Goal: Information Seeking & Learning: Learn about a topic

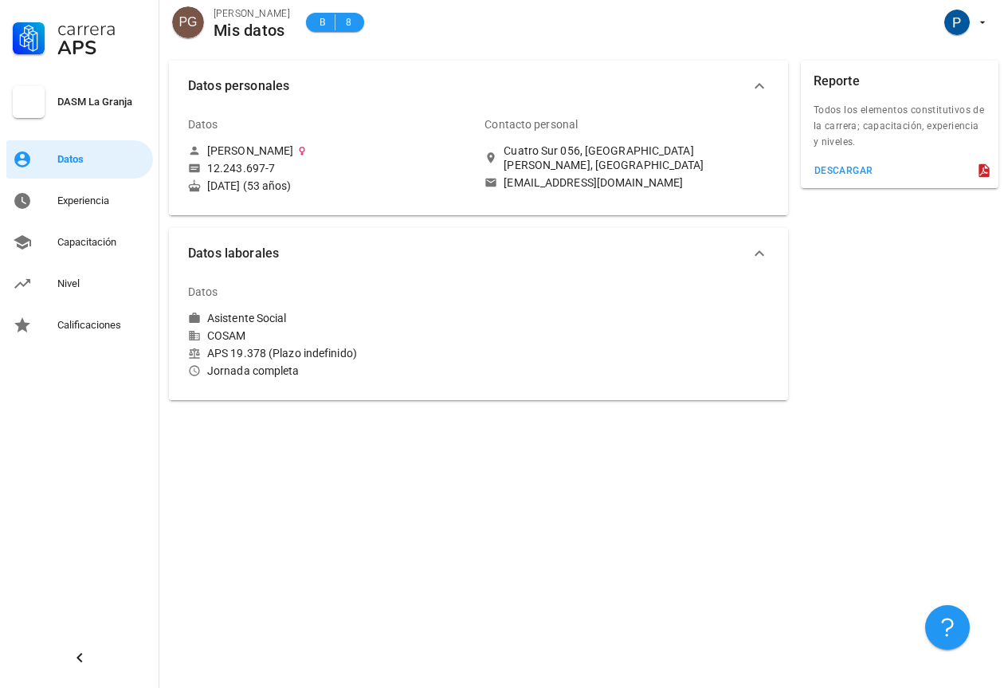
click at [621, 132] on div "Contacto personal" at bounding box center [606, 124] width 245 height 38
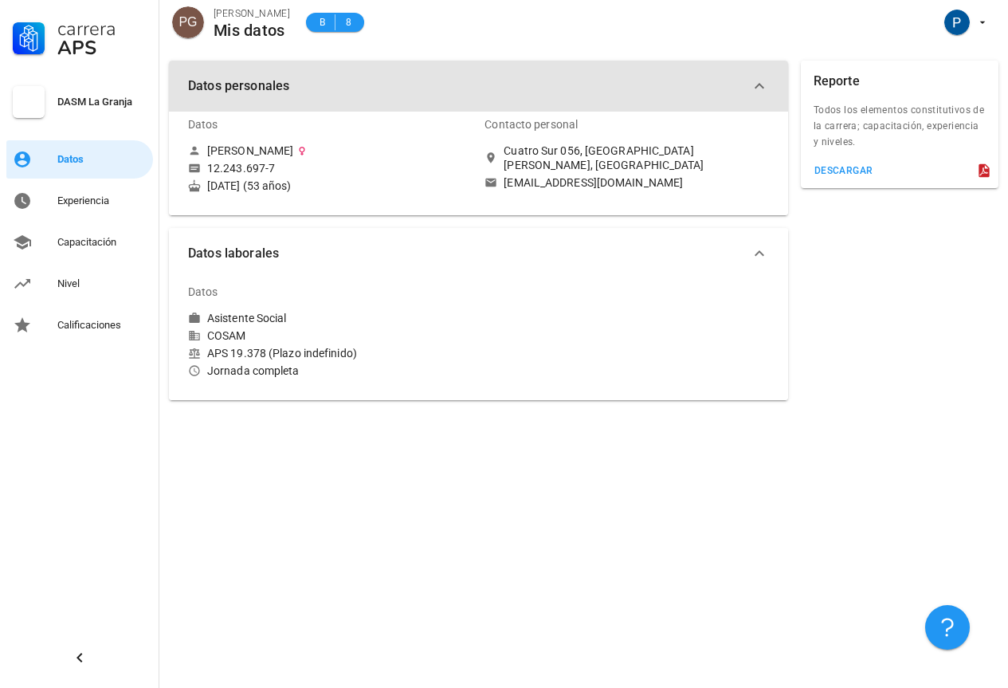
click at [759, 84] on icon "button" at bounding box center [759, 85] width 19 height 19
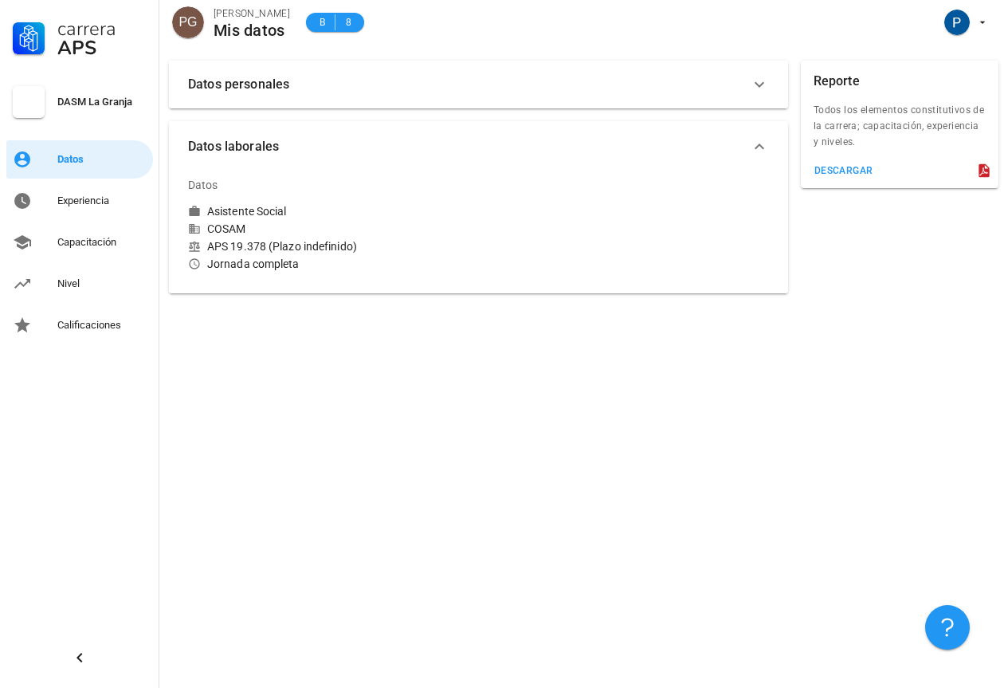
click at [758, 84] on icon "button" at bounding box center [759, 84] width 19 height 19
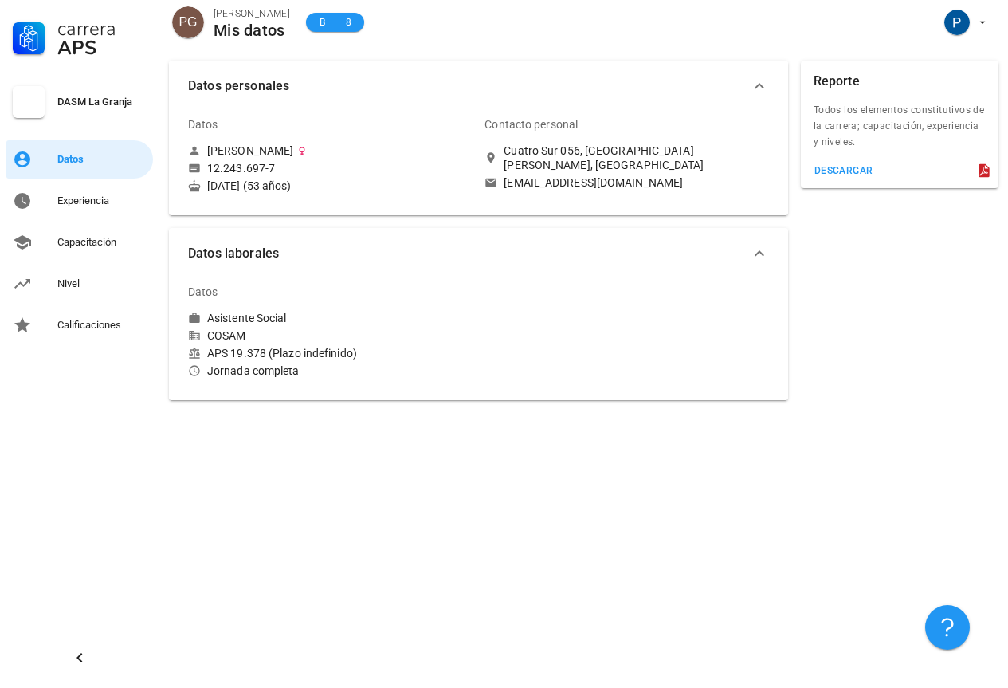
click at [668, 175] on div "pgormaz.cosam@gmail.com" at bounding box center [626, 182] width 284 height 14
click at [86, 286] on div "Nivel" at bounding box center [101, 283] width 89 height 13
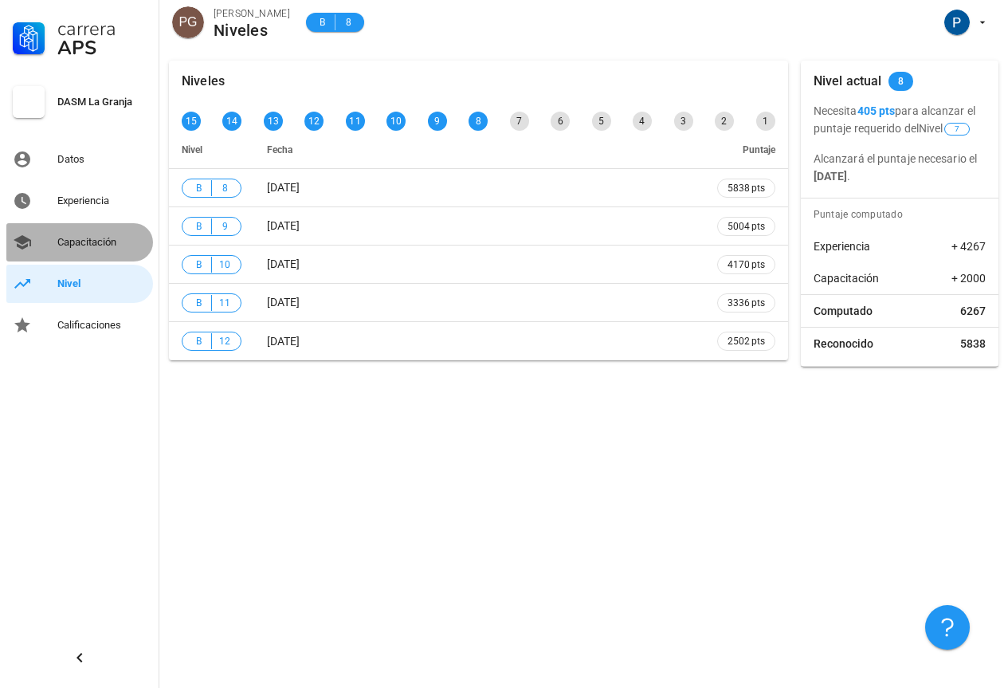
click at [68, 237] on div "Capacitación" at bounding box center [101, 242] width 89 height 13
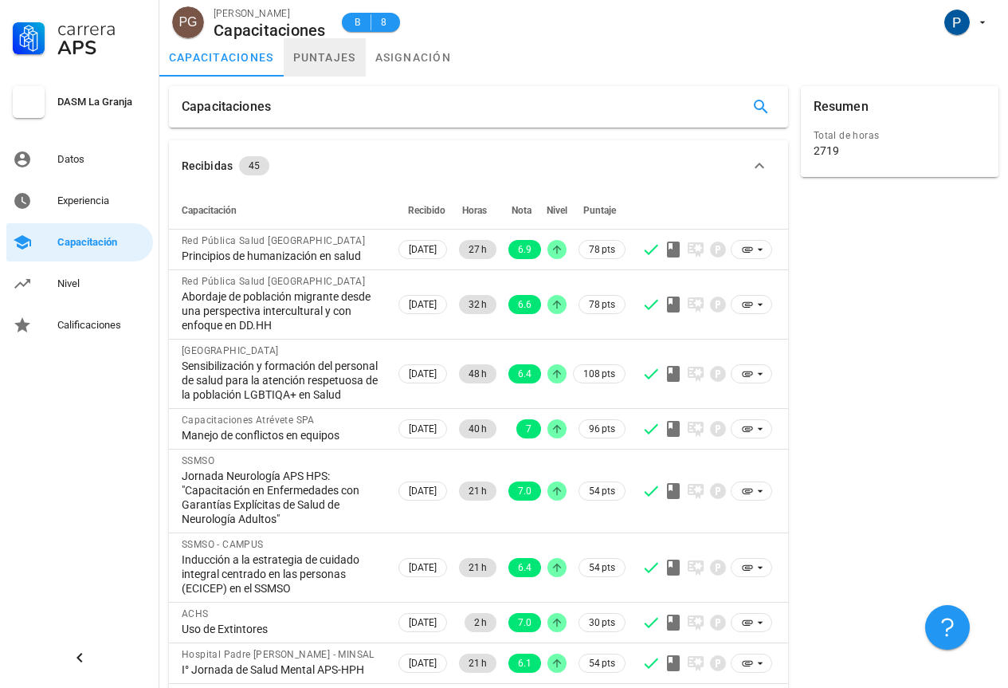
click at [331, 56] on link "puntajes" at bounding box center [325, 57] width 82 height 38
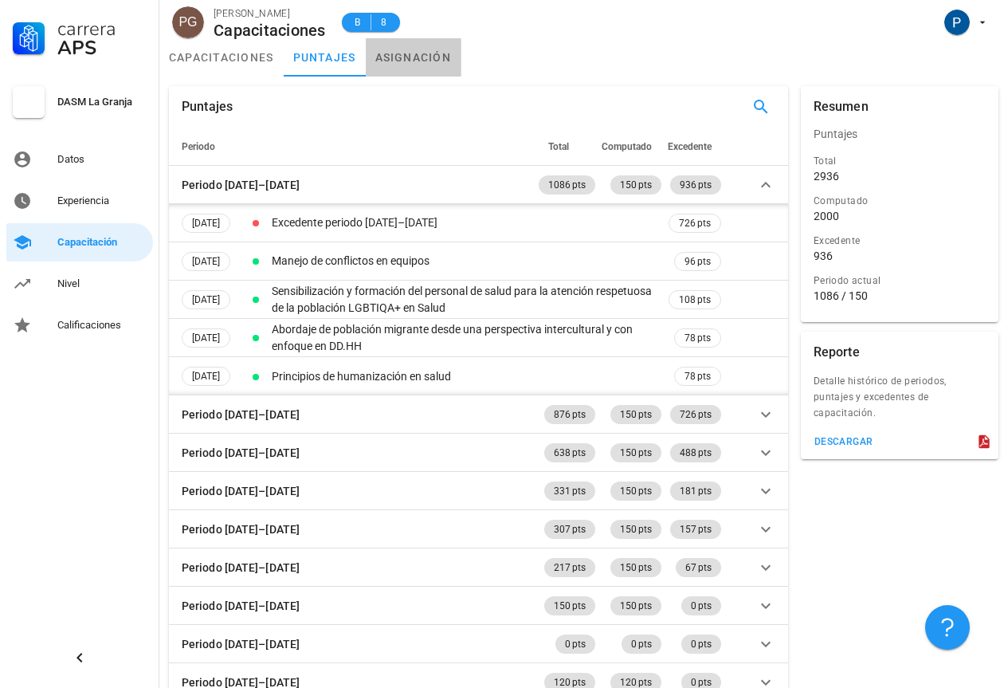
click at [406, 60] on link "asignación" at bounding box center [414, 57] width 96 height 38
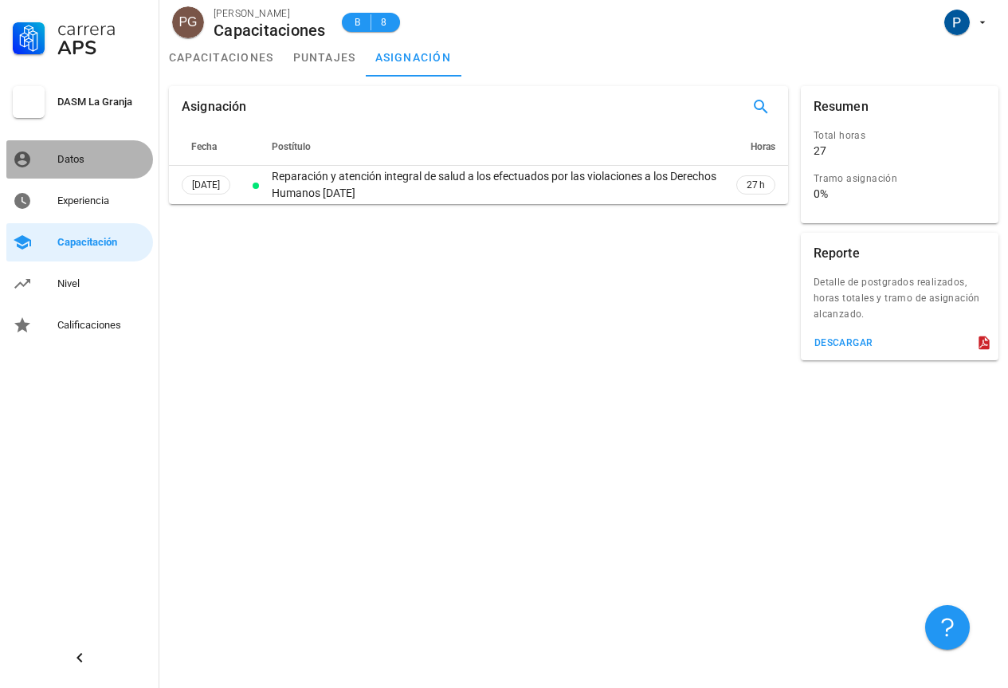
click at [78, 154] on div "Datos" at bounding box center [101, 159] width 89 height 13
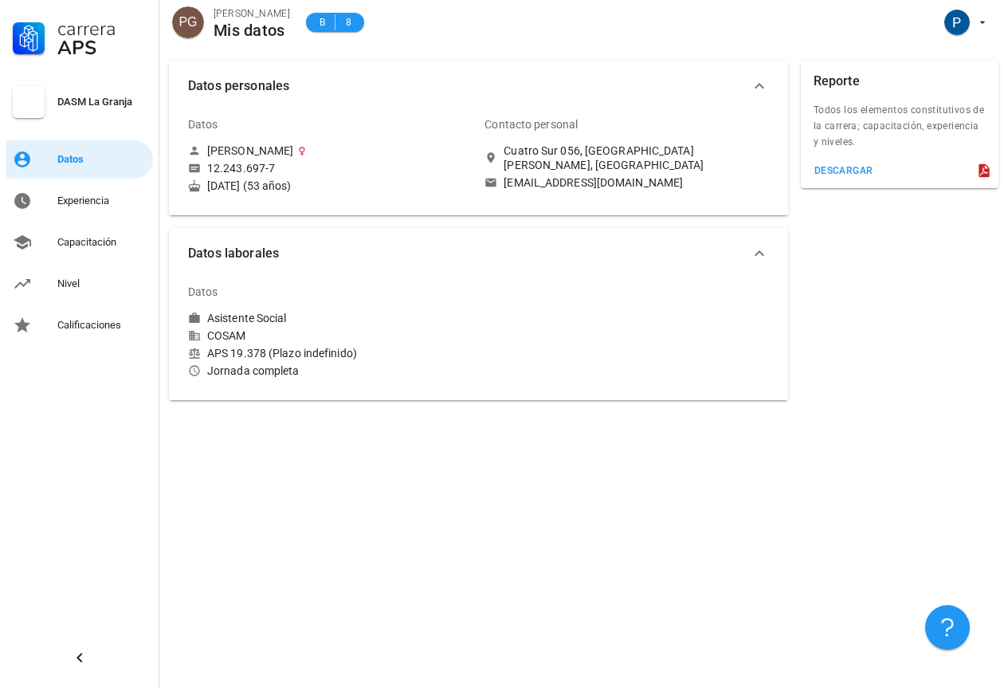
click at [304, 123] on div "Datos" at bounding box center [310, 124] width 245 height 38
click at [239, 88] on span "Datos personales" at bounding box center [469, 86] width 562 height 22
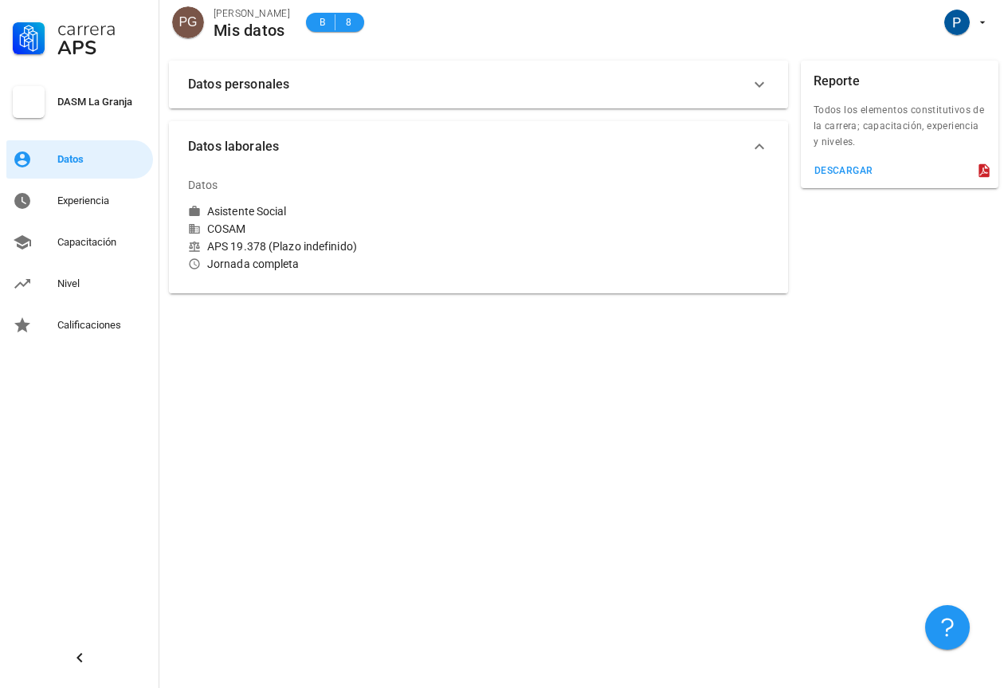
click at [239, 88] on span "Datos personales" at bounding box center [469, 84] width 562 height 22
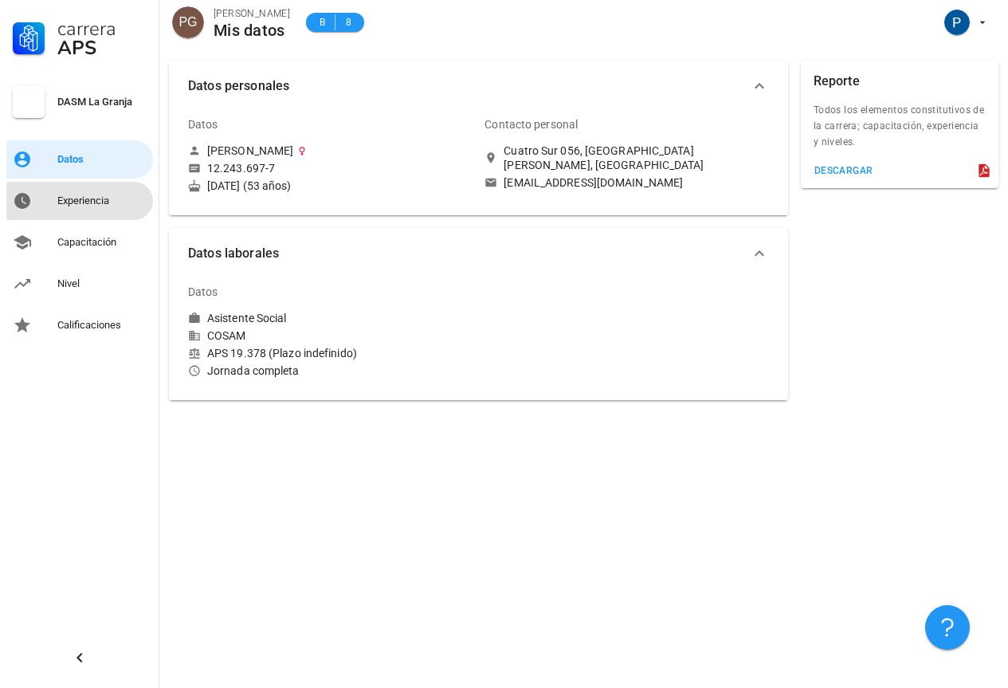
click at [70, 205] on div "Experiencia" at bounding box center [101, 200] width 89 height 13
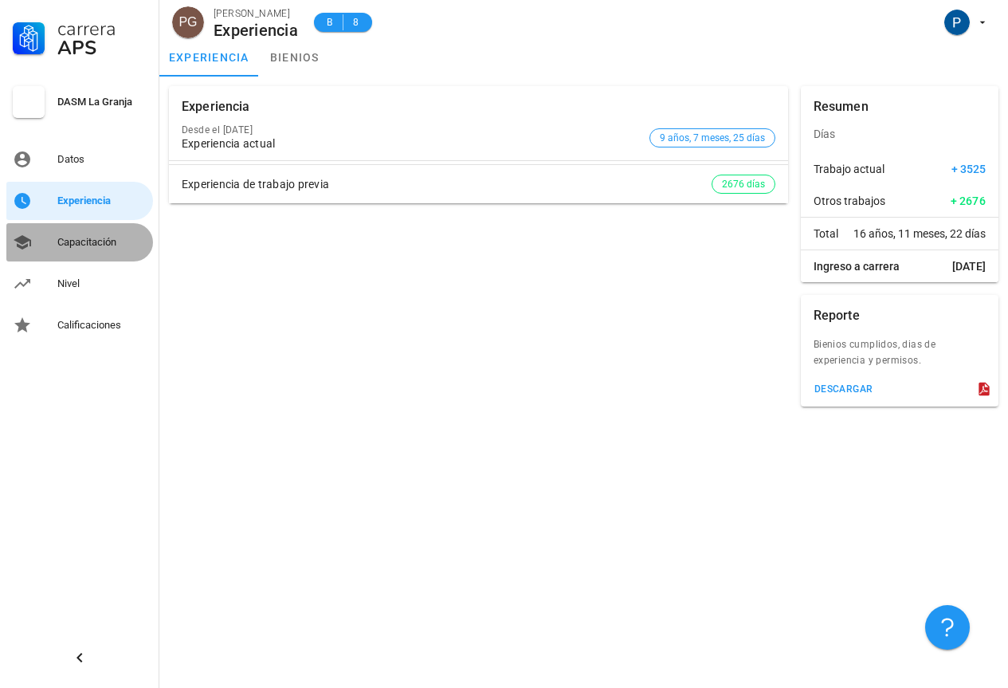
click at [73, 245] on div "Capacitación" at bounding box center [101, 242] width 89 height 13
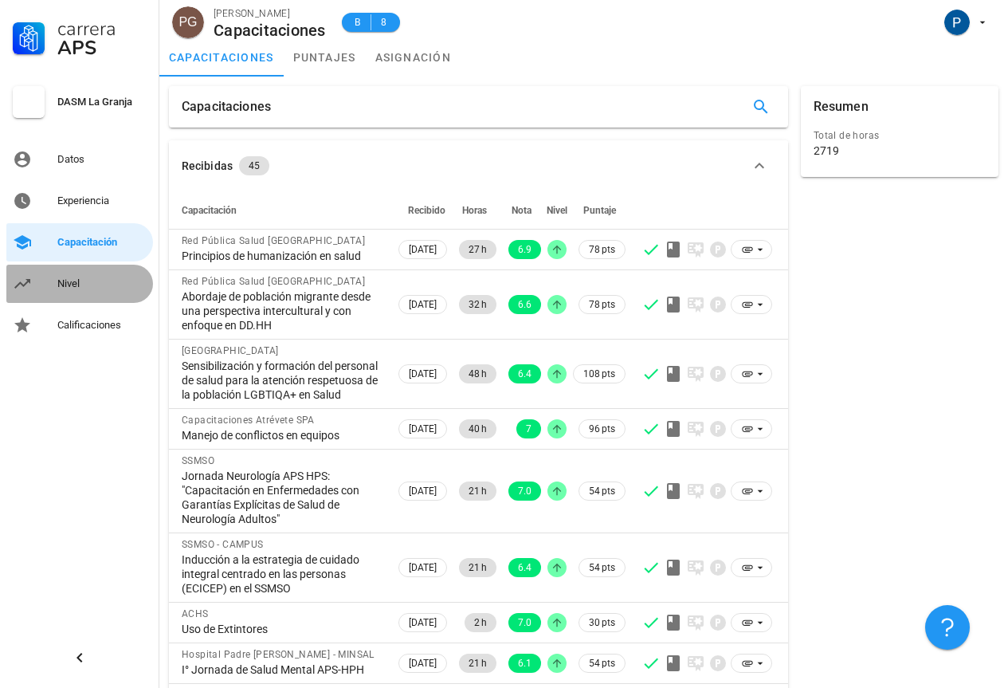
click at [79, 284] on div "Nivel" at bounding box center [101, 283] width 89 height 13
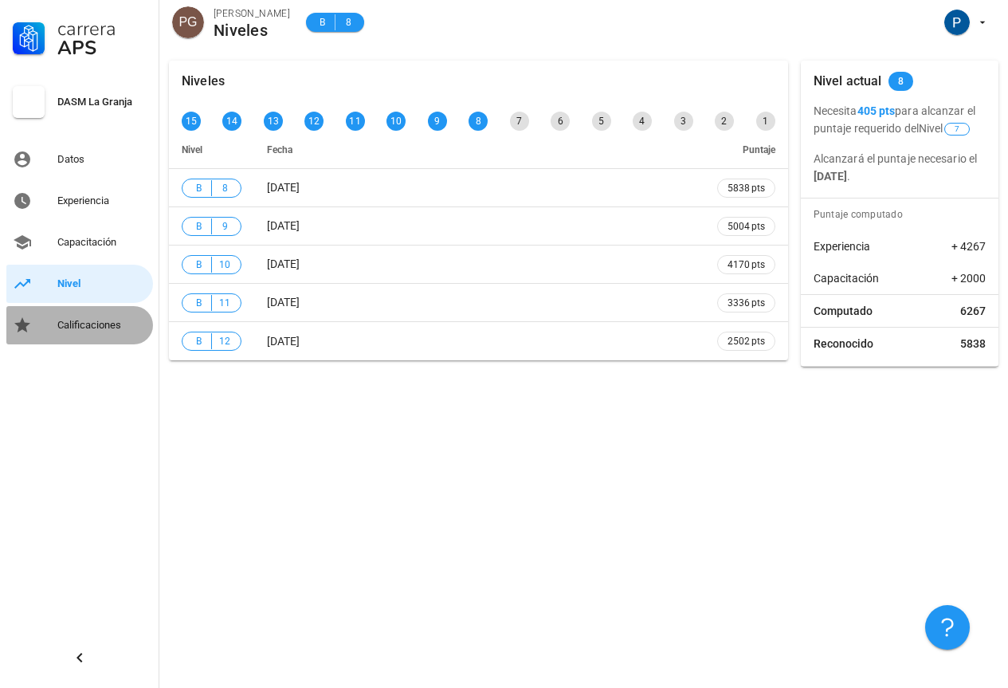
click at [108, 320] on div "Calificaciones" at bounding box center [101, 325] width 89 height 13
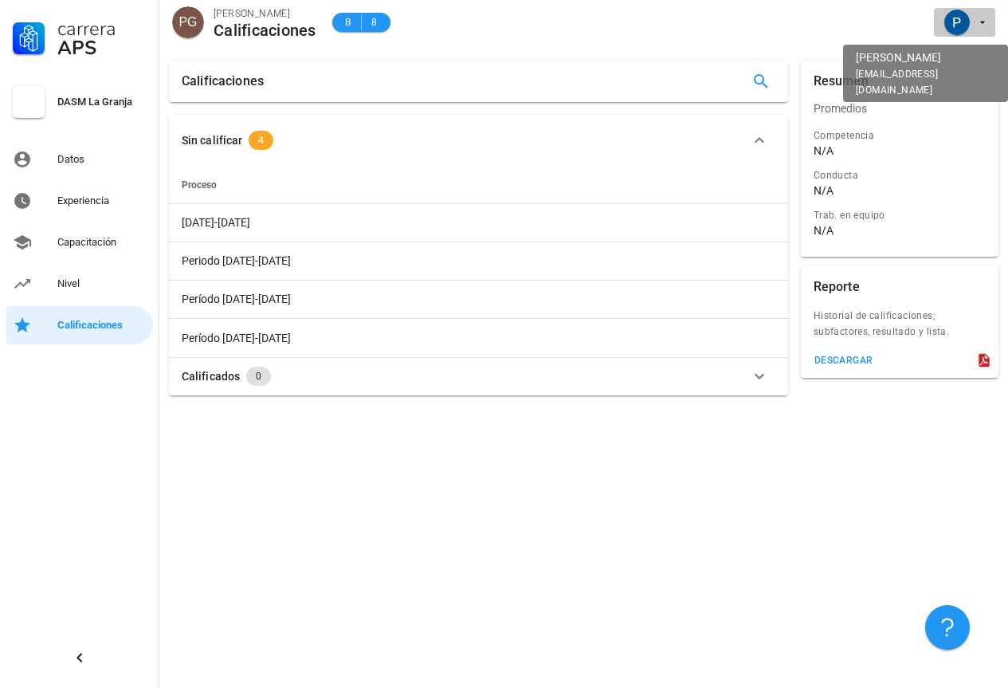
click at [982, 23] on icon "button" at bounding box center [983, 23] width 6 height 2
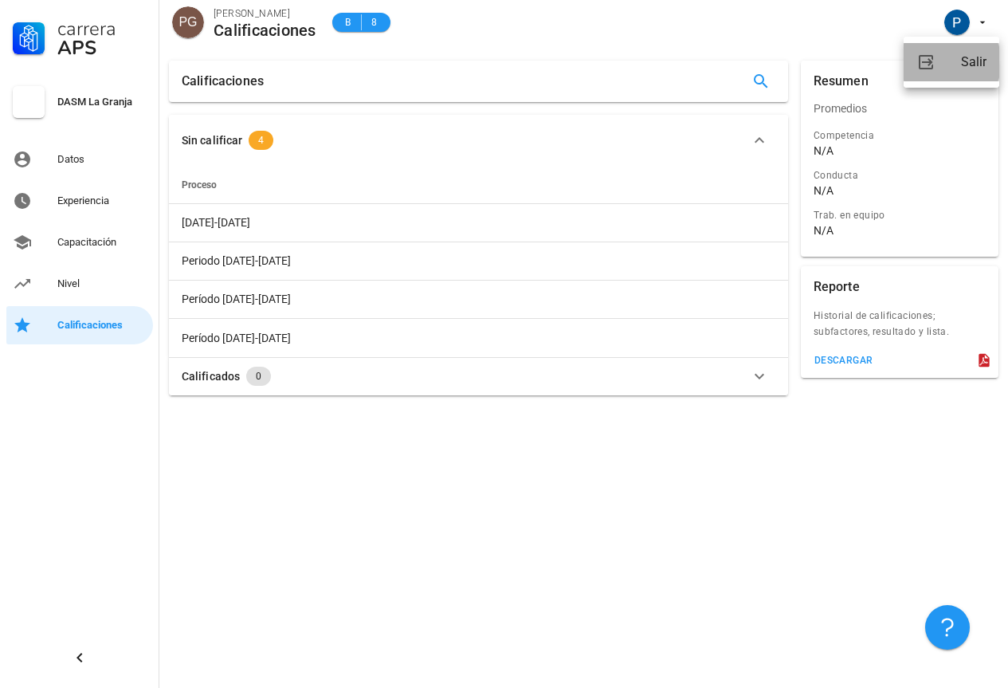
click at [971, 55] on div "Salir" at bounding box center [973, 62] width 25 height 32
